Goal: Information Seeking & Learning: Learn about a topic

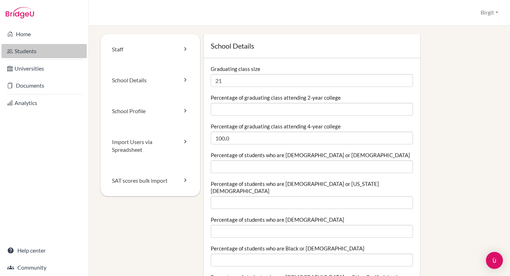
scroll to position [922, 0]
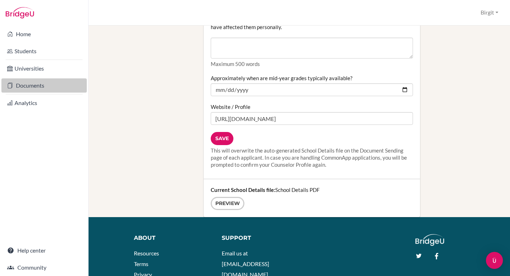
click at [33, 88] on link "Documents" at bounding box center [43, 85] width 85 height 14
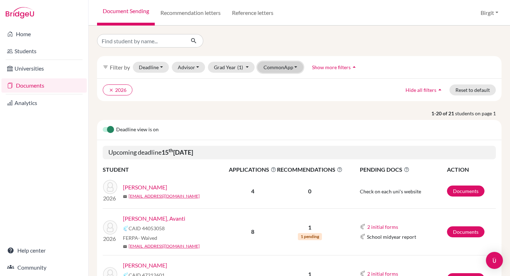
click at [287, 67] on button "CommonApp" at bounding box center [281, 67] width 46 height 11
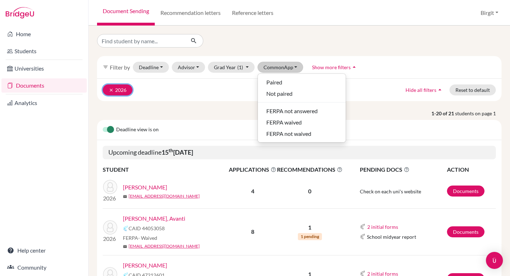
click at [112, 90] on icon "clear" at bounding box center [111, 89] width 5 height 5
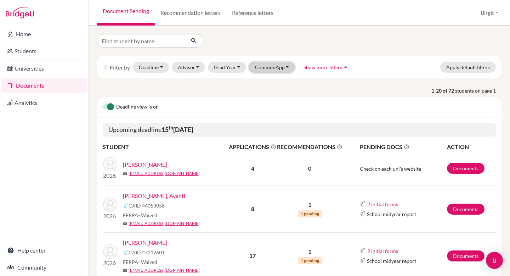
click at [271, 69] on button "CommonApp" at bounding box center [272, 67] width 46 height 11
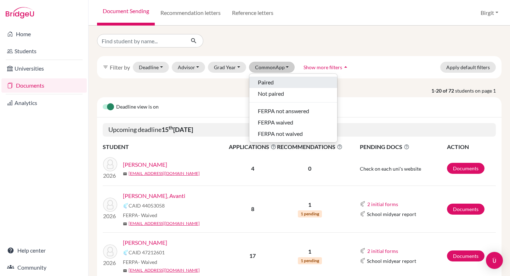
click at [270, 81] on span "Paired" at bounding box center [266, 82] width 16 height 9
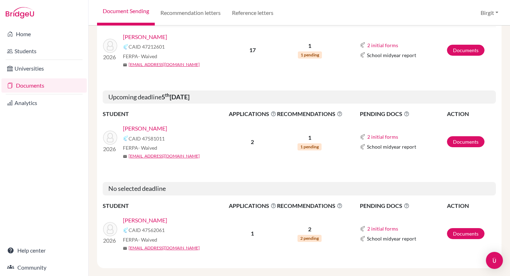
scroll to position [203, 0]
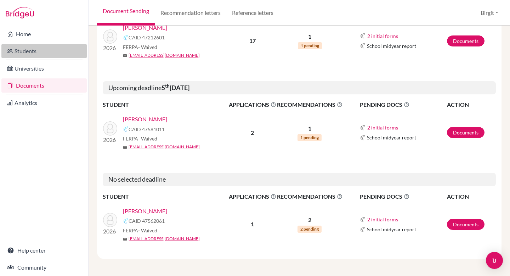
click at [22, 53] on link "Students" at bounding box center [43, 51] width 85 height 14
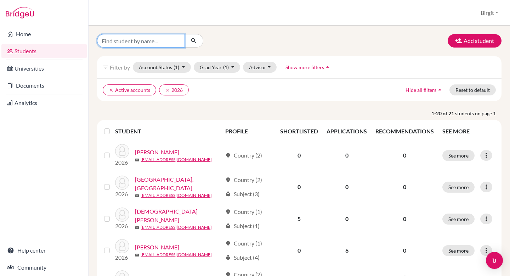
click at [131, 41] on input "Find student by name..." at bounding box center [141, 40] width 88 height 13
type input "kabir"
click button "submit" at bounding box center [194, 40] width 19 height 13
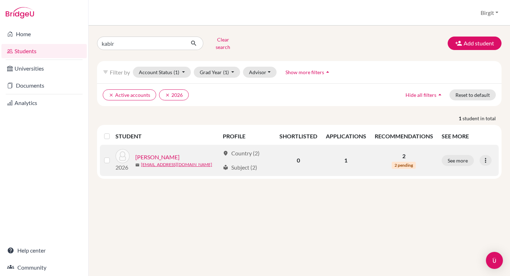
click at [152, 153] on link "[PERSON_NAME]" at bounding box center [157, 157] width 44 height 9
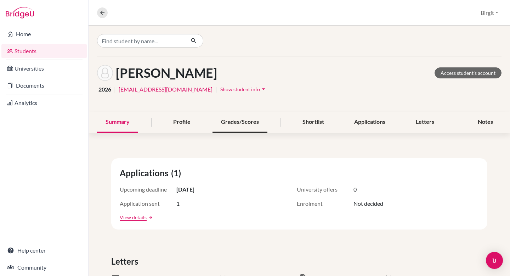
click at [226, 128] on div "Grades/Scores" at bounding box center [240, 122] width 55 height 21
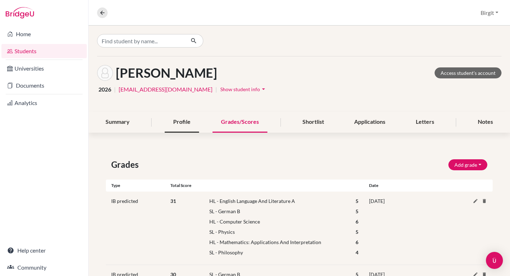
click at [189, 126] on div "Profile" at bounding box center [182, 122] width 34 height 21
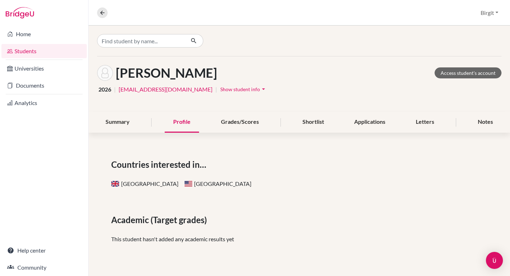
click at [220, 89] on span "Show student info" at bounding box center [240, 89] width 40 height 6
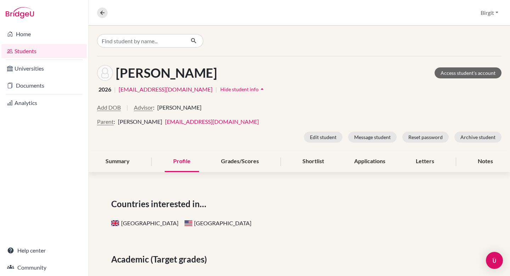
click at [220, 89] on span "Hide student info" at bounding box center [239, 89] width 38 height 6
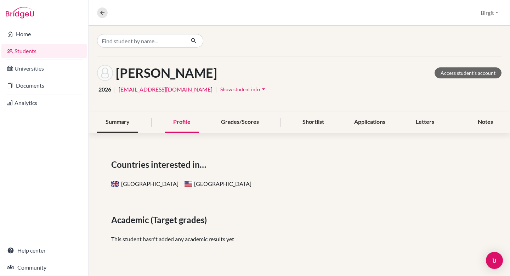
click at [137, 125] on div "Summary" at bounding box center [117, 122] width 41 height 21
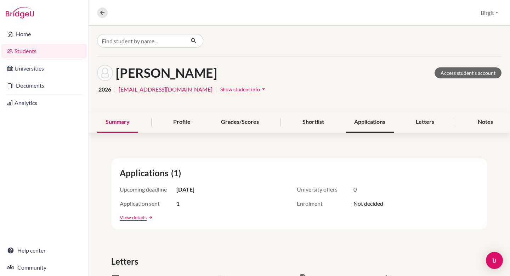
click at [373, 121] on div "Applications" at bounding box center [370, 122] width 48 height 21
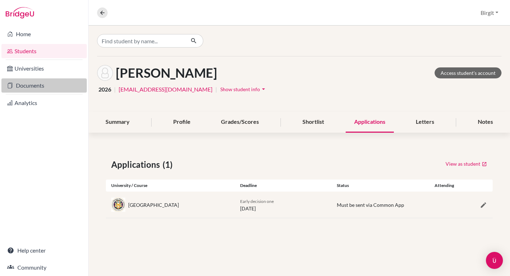
click at [27, 83] on link "Documents" at bounding box center [43, 85] width 85 height 14
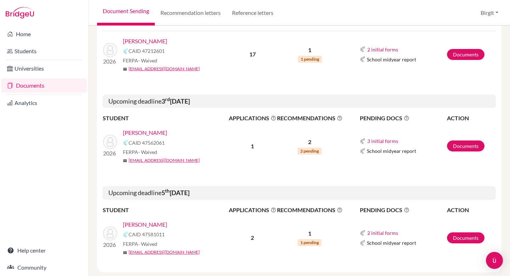
scroll to position [203, 0]
